Goal: Information Seeking & Learning: Find specific page/section

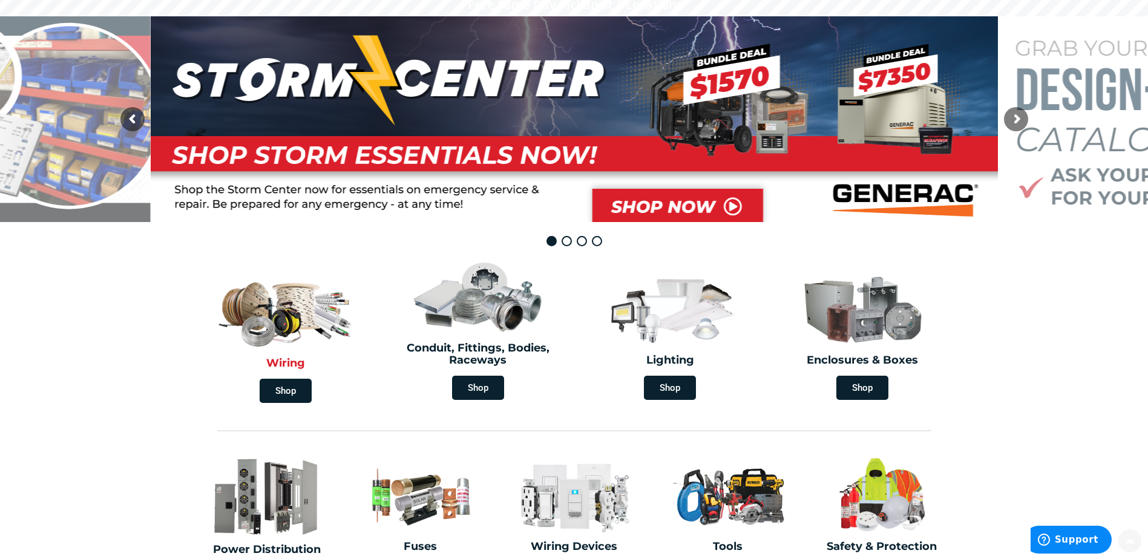
scroll to position [121, 0]
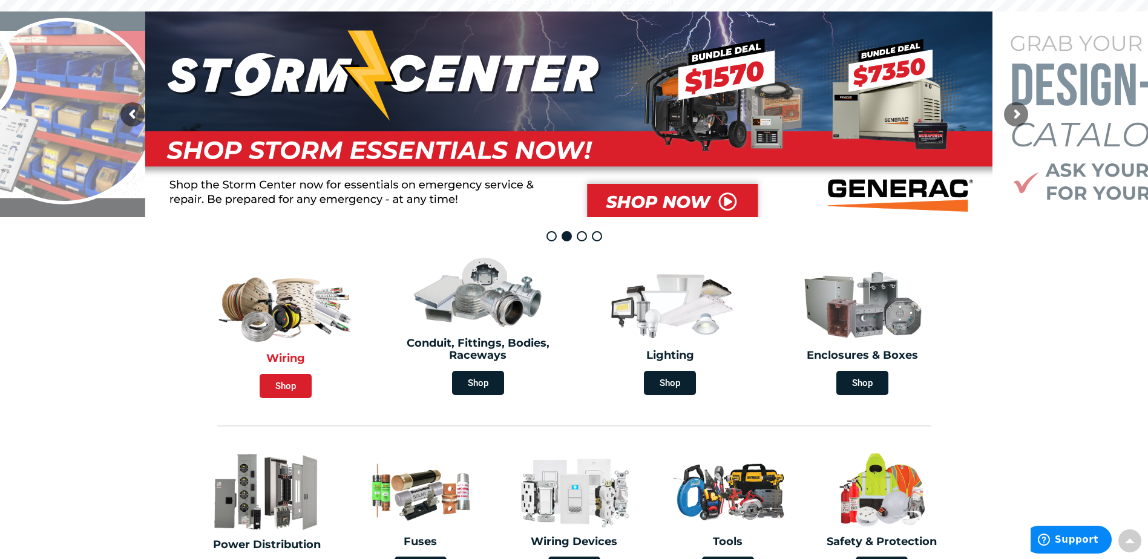
click at [284, 385] on span "Shop" at bounding box center [286, 386] width 52 height 24
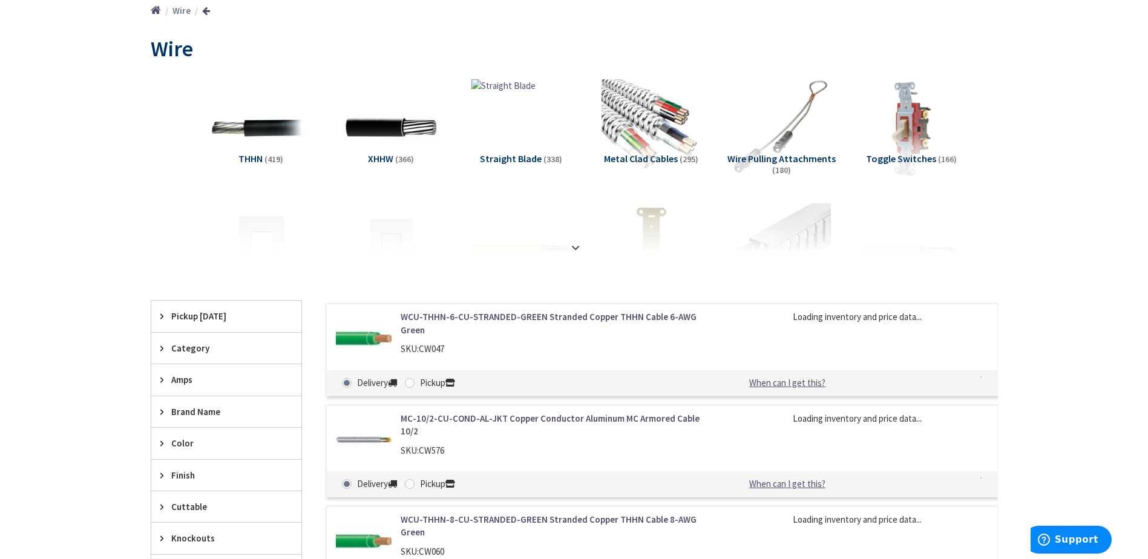
scroll to position [181, 0]
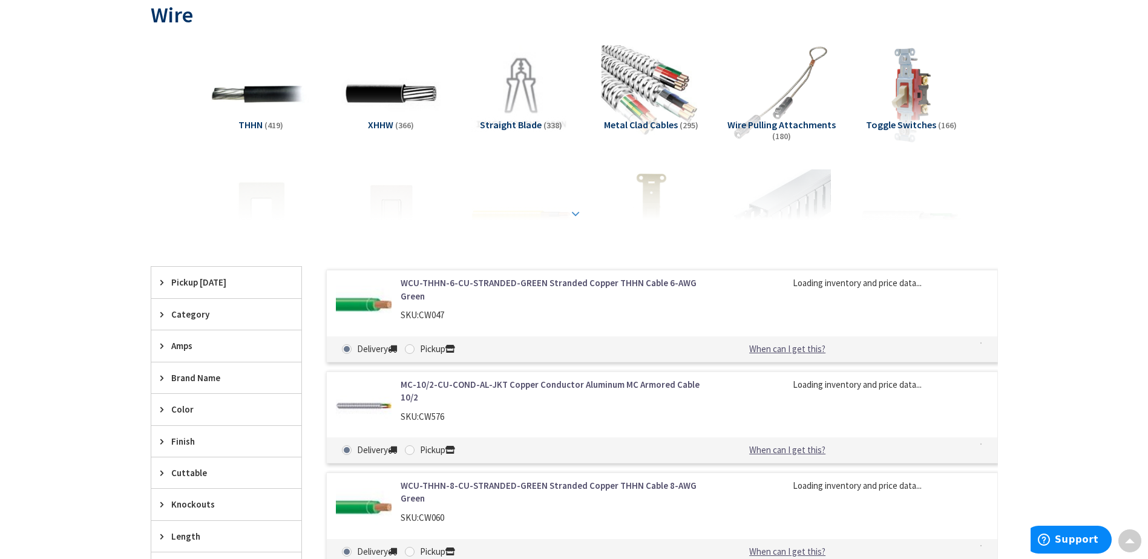
click at [578, 218] on strong at bounding box center [575, 210] width 15 height 13
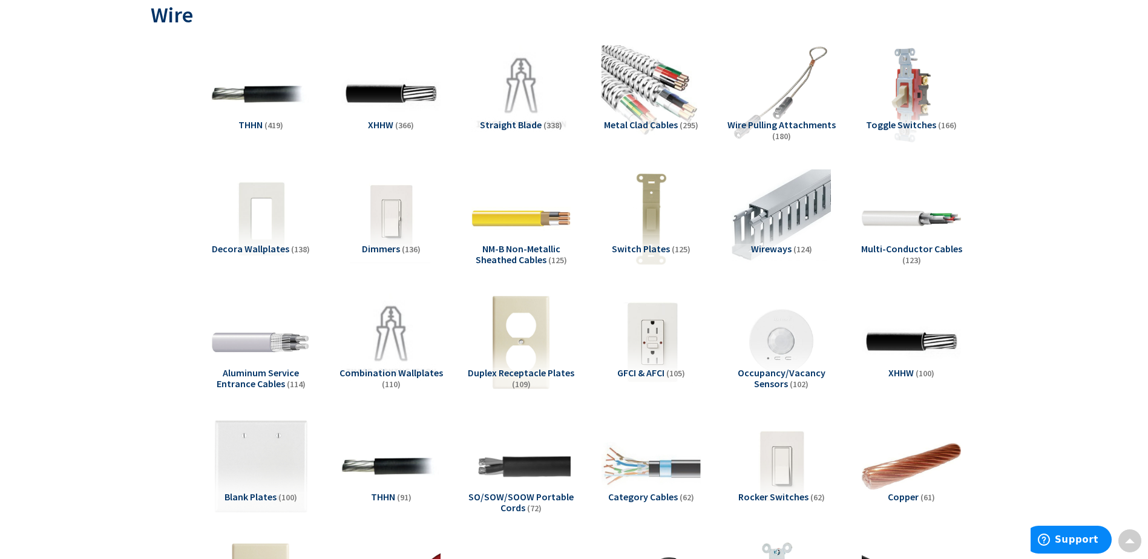
click at [774, 125] on span "Wire Pulling Attachments" at bounding box center [781, 125] width 108 height 12
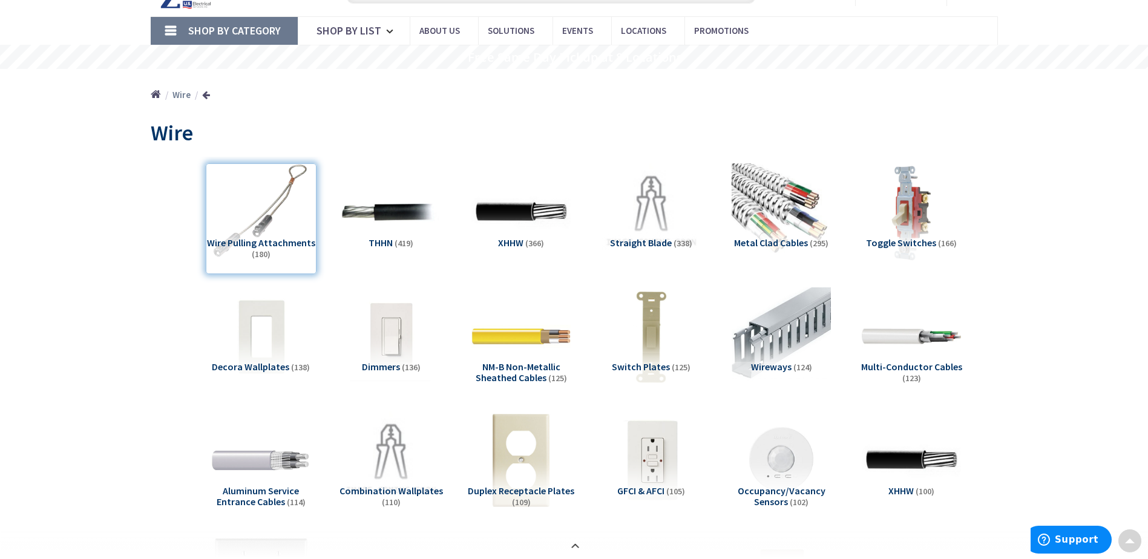
scroll to position [0, 0]
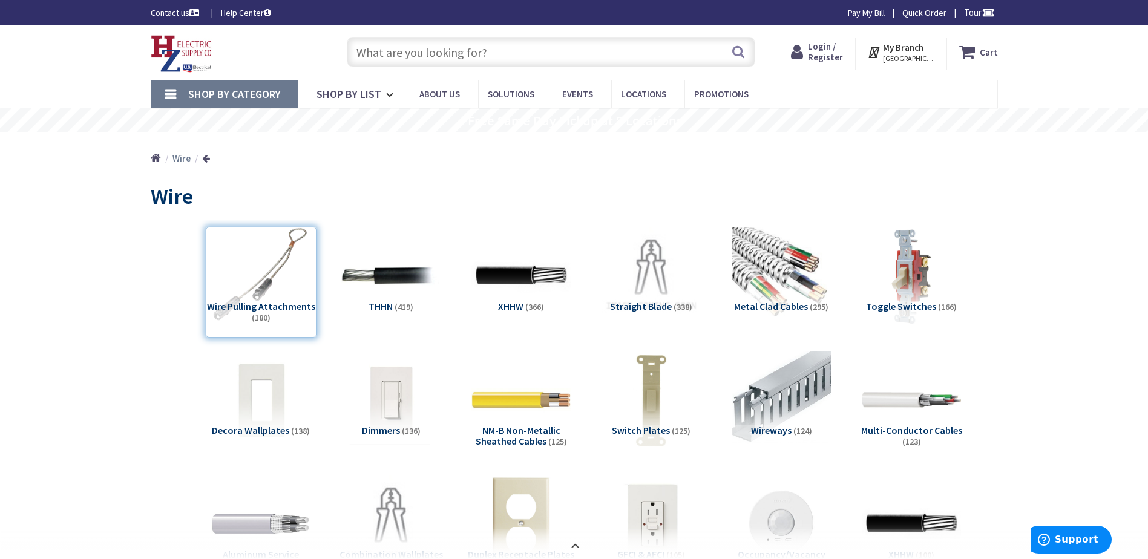
click at [494, 59] on input "text" at bounding box center [551, 52] width 408 height 30
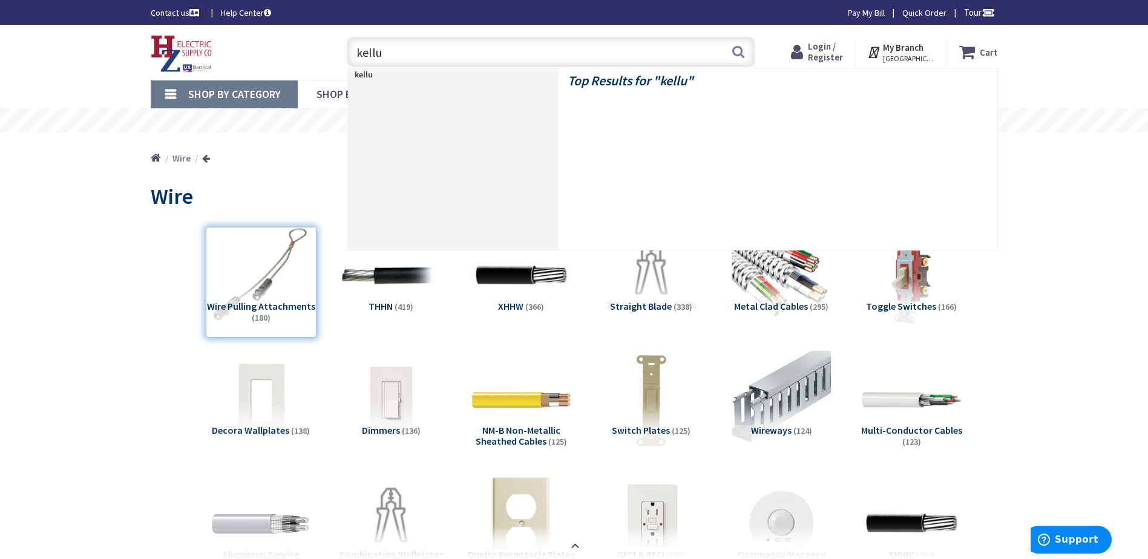
type input "kellum"
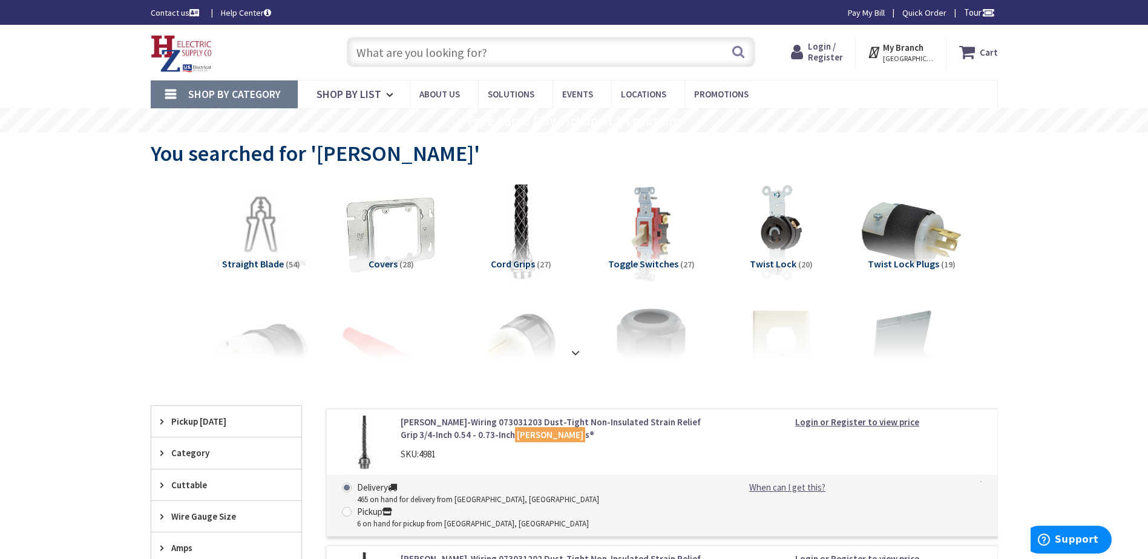
click at [508, 53] on input "text" at bounding box center [551, 52] width 408 height 30
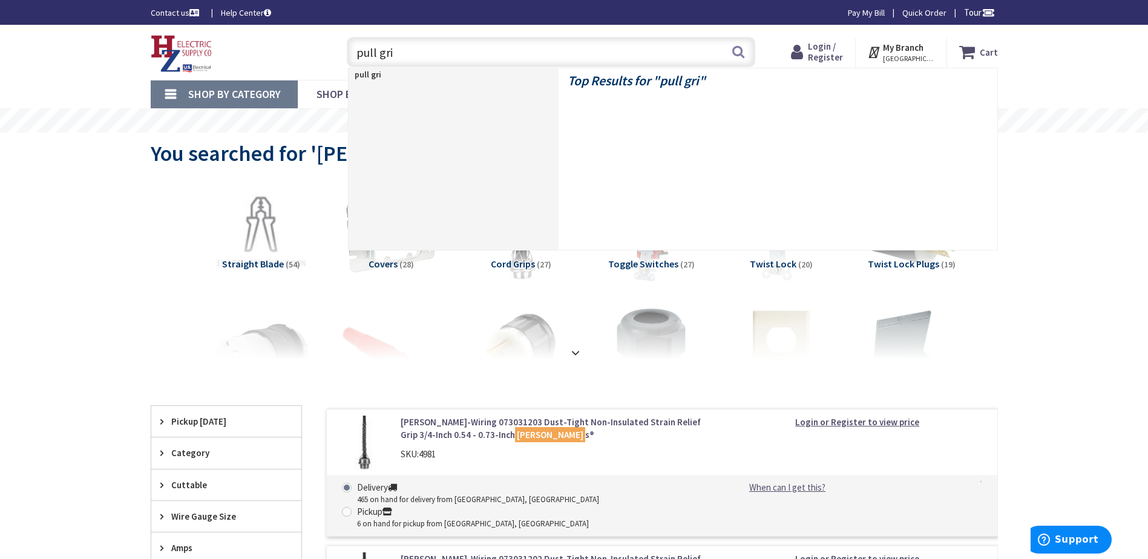
type input "pull grip"
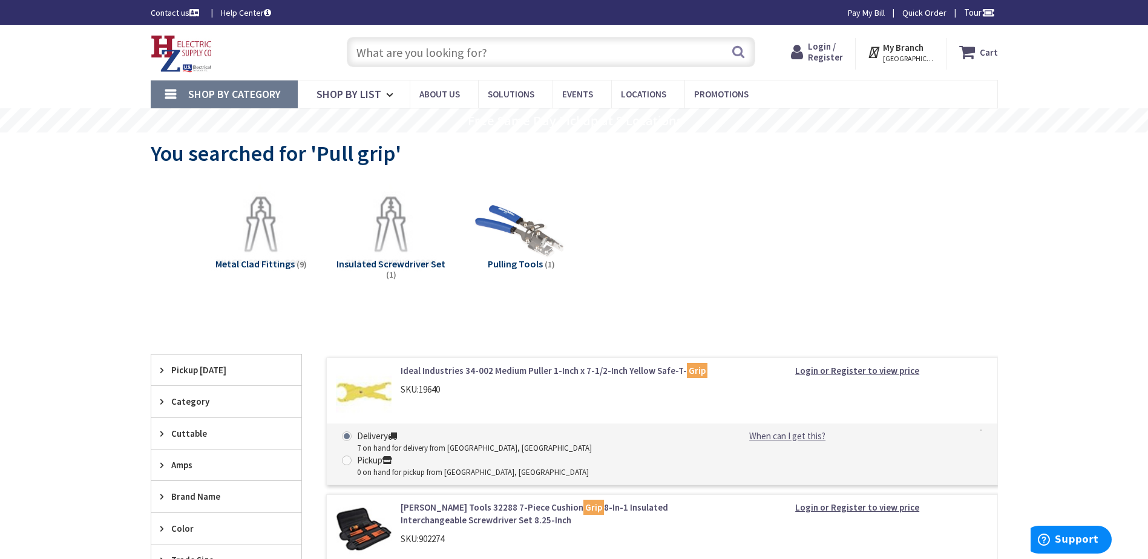
click at [175, 91] on link "Shop By Category" at bounding box center [224, 94] width 147 height 28
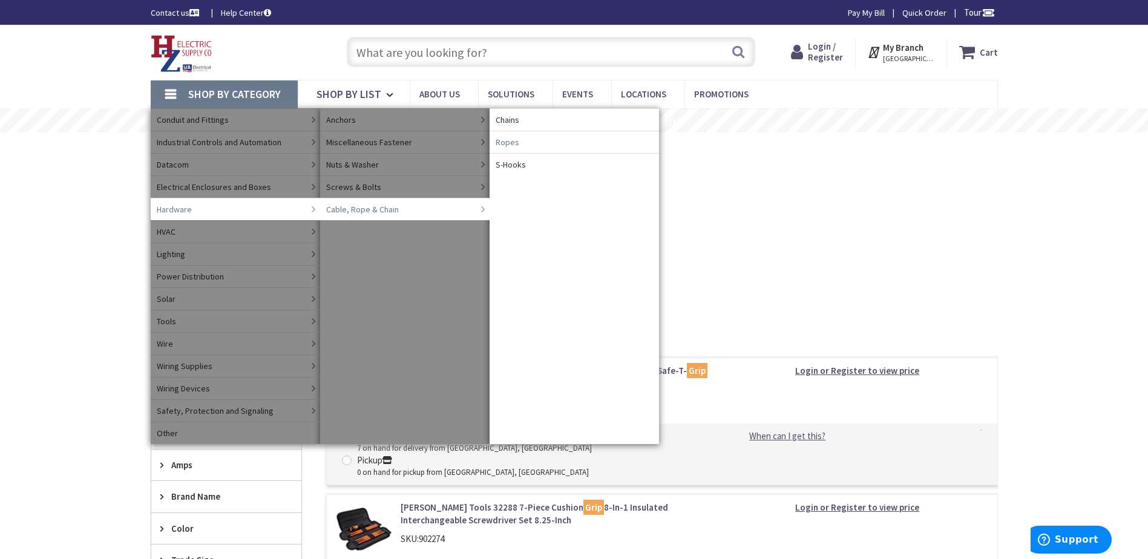
click at [509, 142] on span "Ropes" at bounding box center [507, 142] width 24 height 12
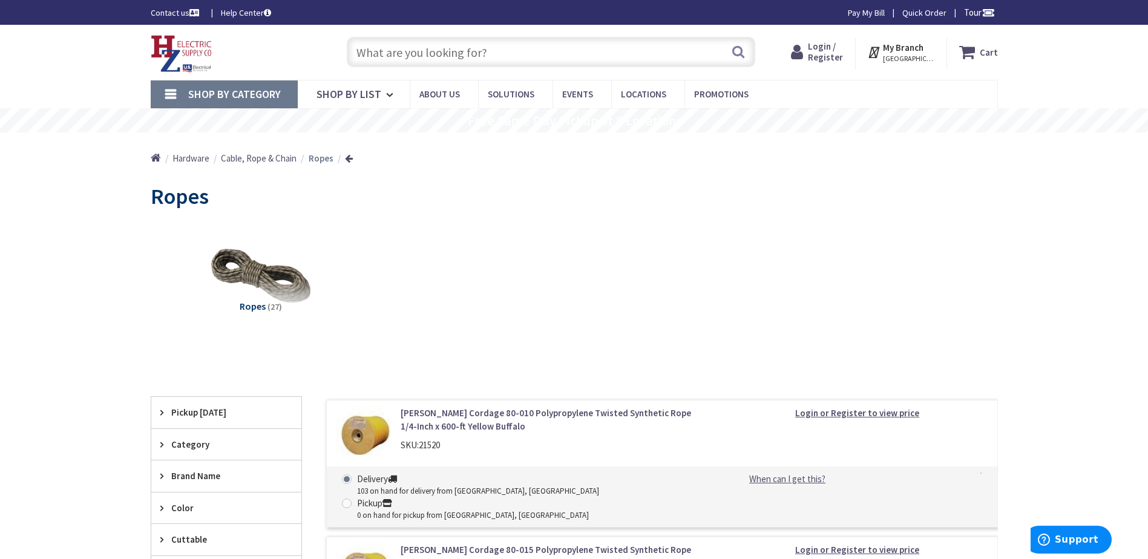
click at [397, 56] on input "text" at bounding box center [551, 52] width 408 height 30
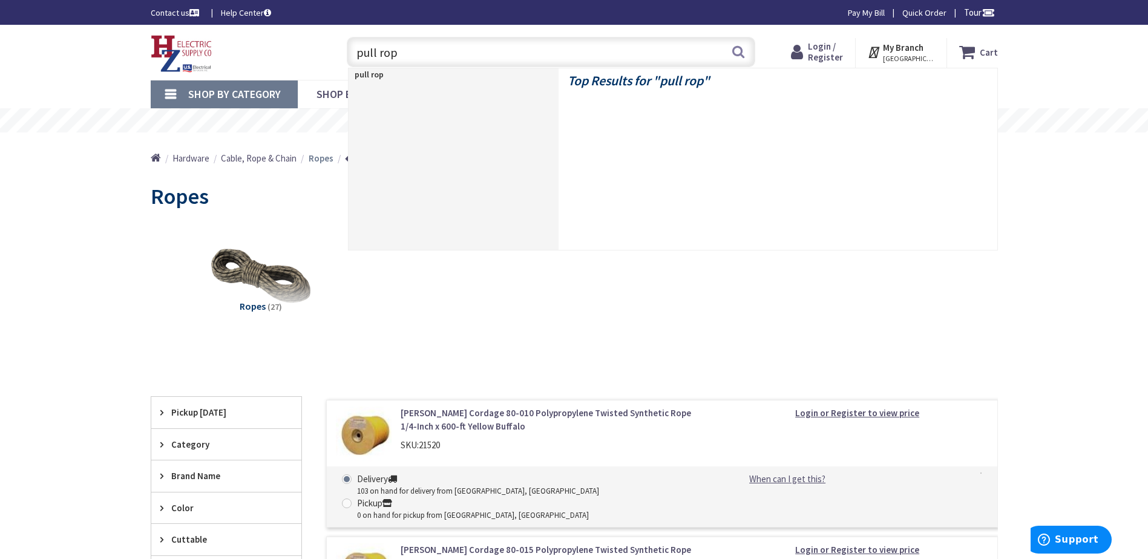
type input "pull rope"
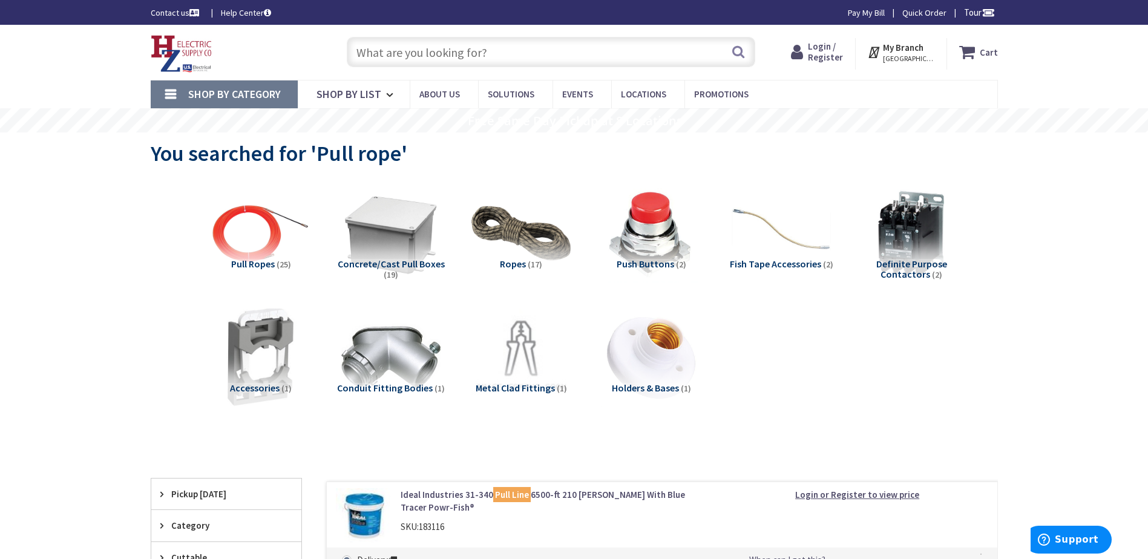
click at [508, 263] on span "Ropes" at bounding box center [513, 264] width 26 height 12
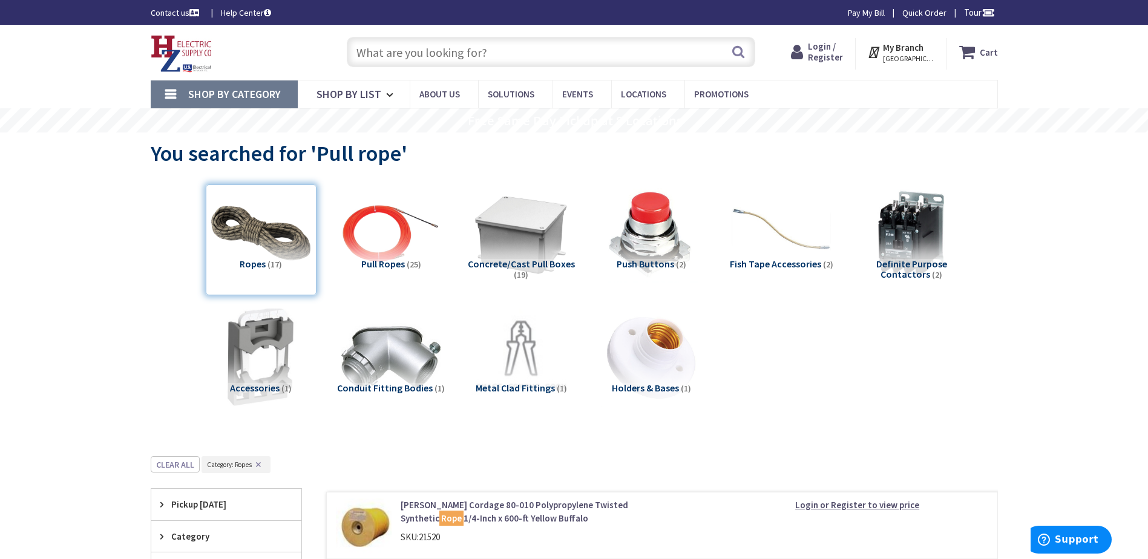
click at [168, 90] on link "Shop By Category" at bounding box center [224, 94] width 147 height 28
